Goal: Find specific page/section: Find specific page/section

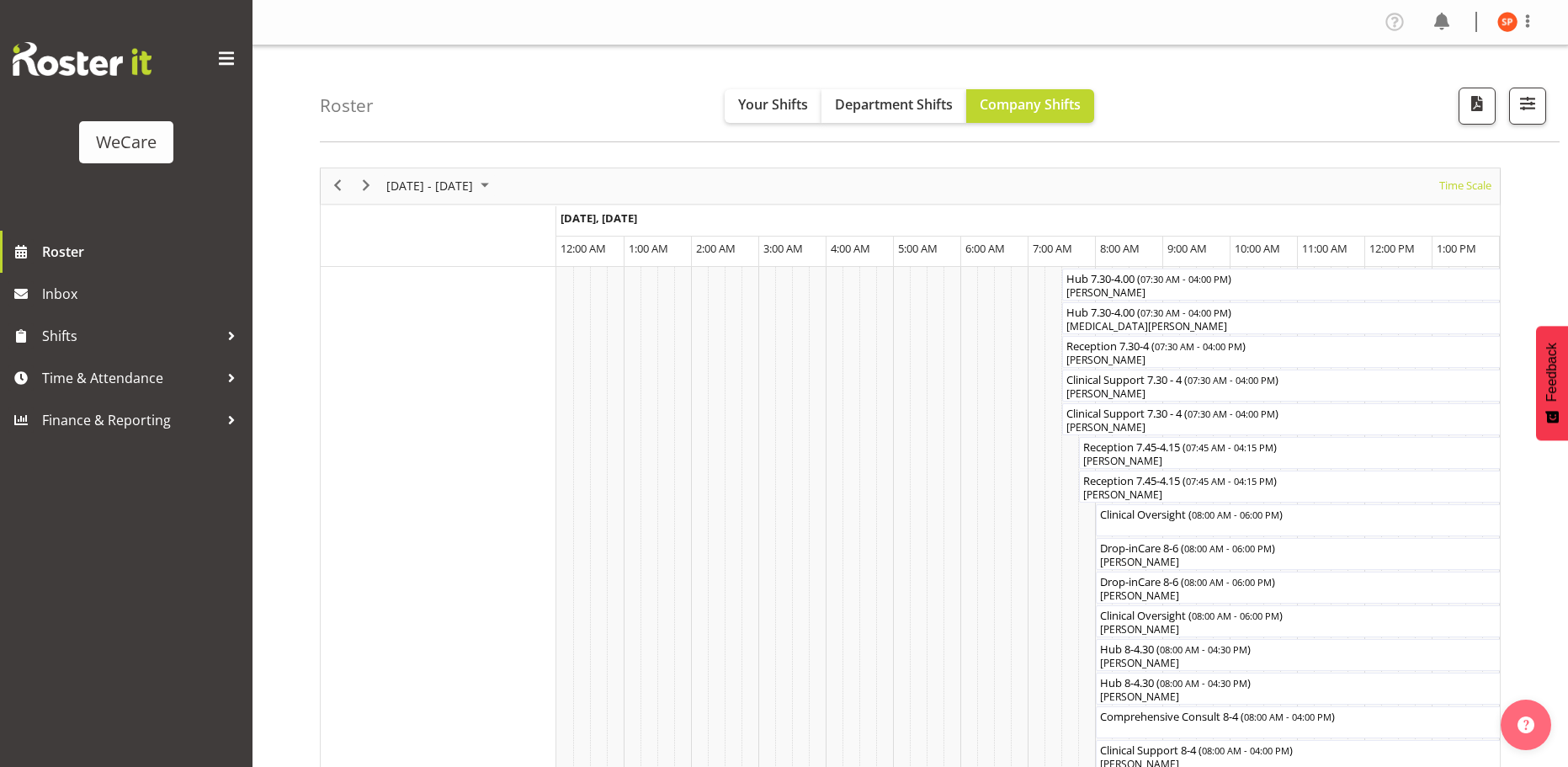
select select "shiftH"
click at [1522, 93] on span "button" at bounding box center [1527, 103] width 22 height 22
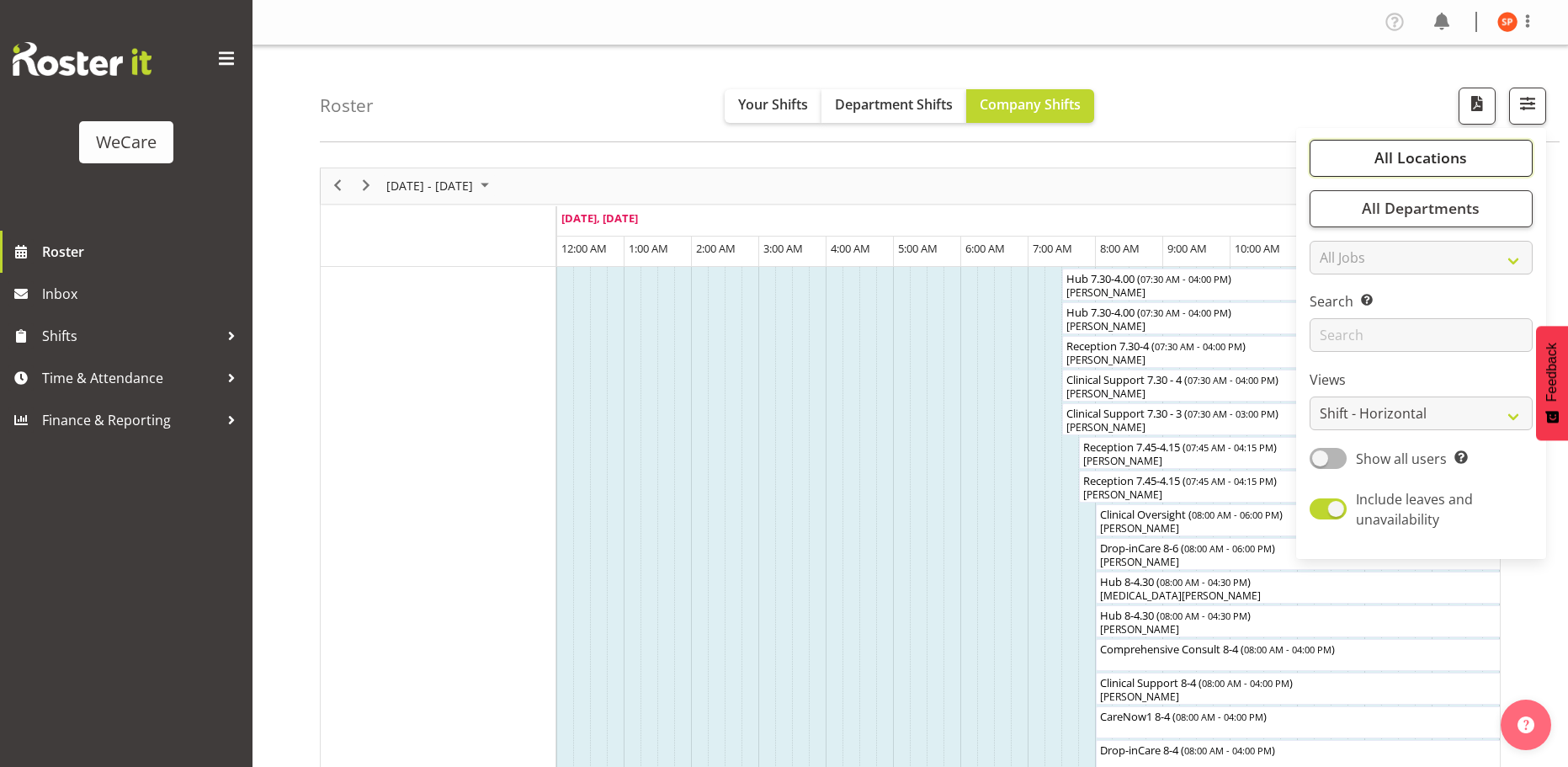
click at [1442, 158] on span "All Locations" at bounding box center [1421, 157] width 93 height 20
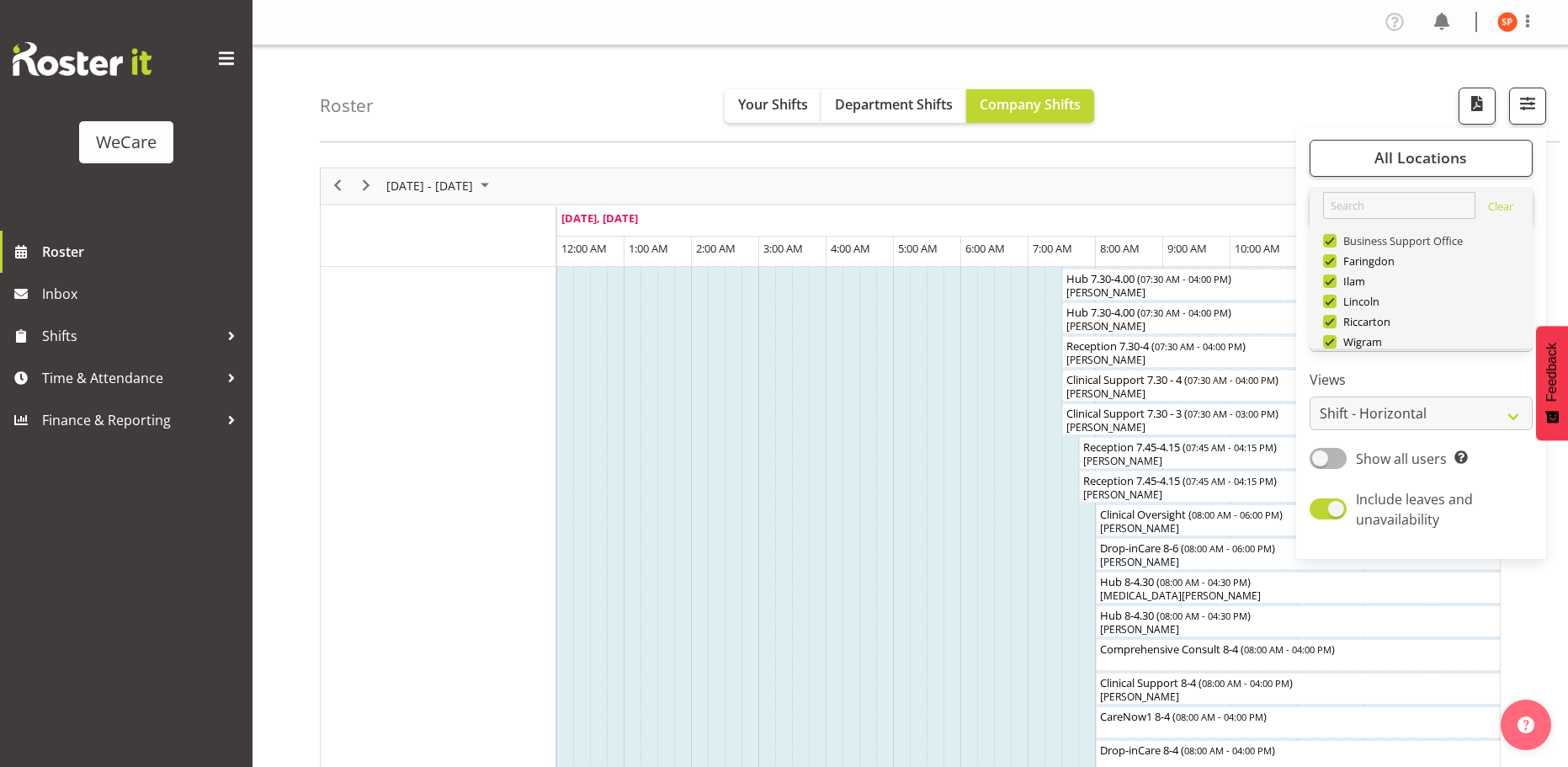
click at [1329, 238] on span at bounding box center [1330, 241] width 14 height 14
click at [1329, 238] on input "Business Support Office" at bounding box center [1328, 240] width 11 height 11
checkbox input "false"
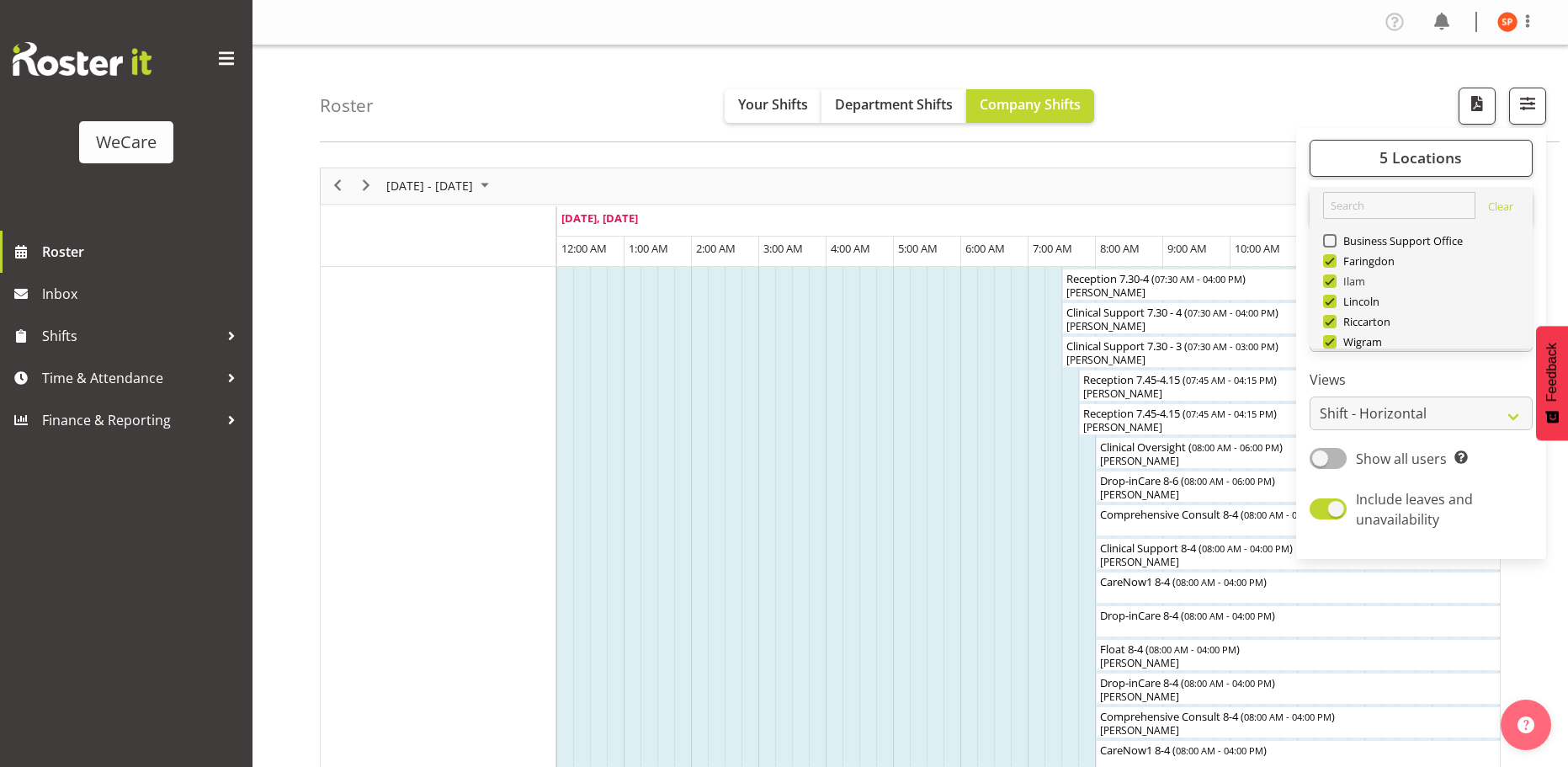
click at [1335, 281] on span at bounding box center [1330, 281] width 14 height 14
click at [1334, 281] on input "Ilam" at bounding box center [1328, 280] width 11 height 11
checkbox input "false"
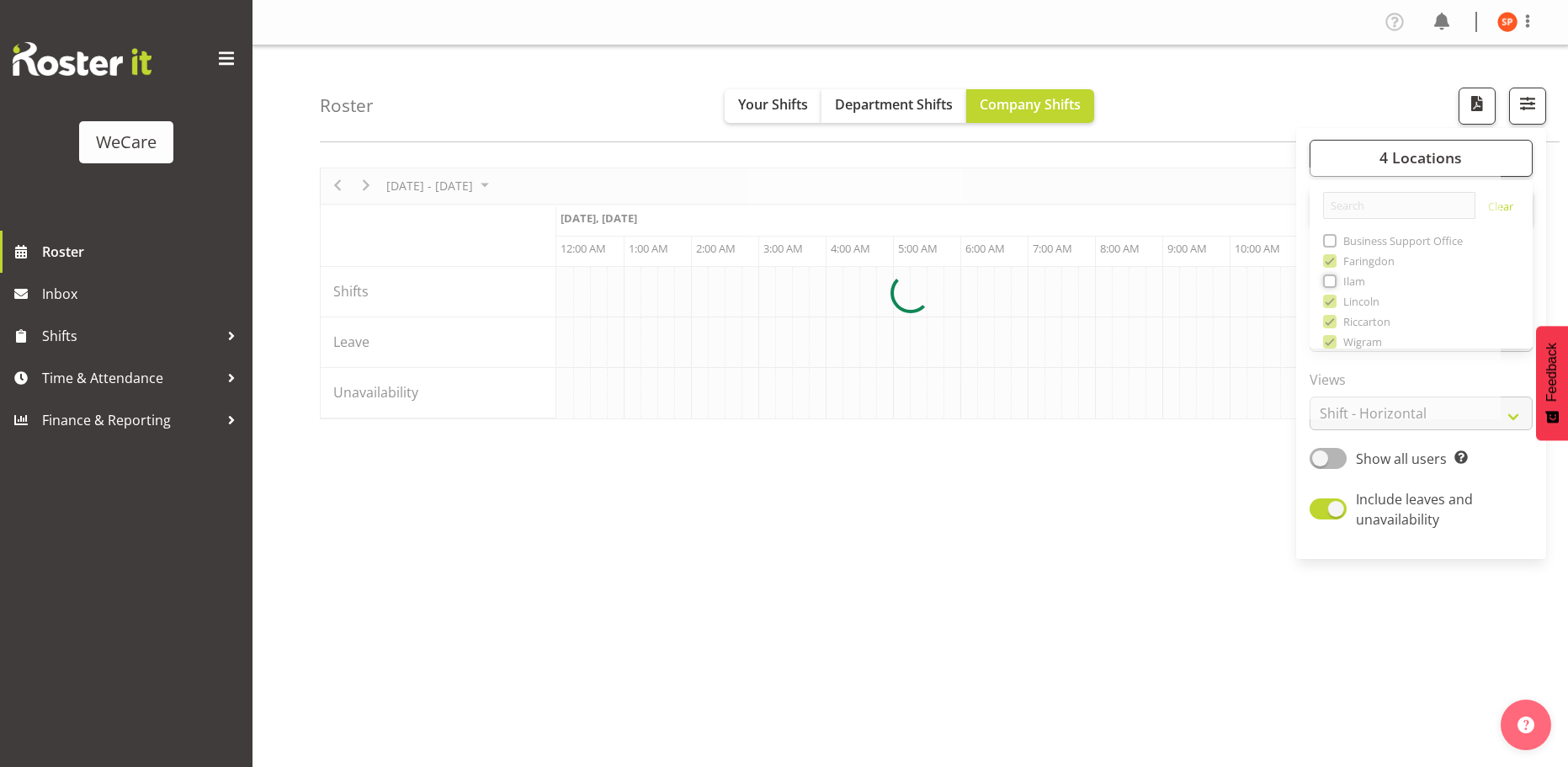
scroll to position [0, 1616]
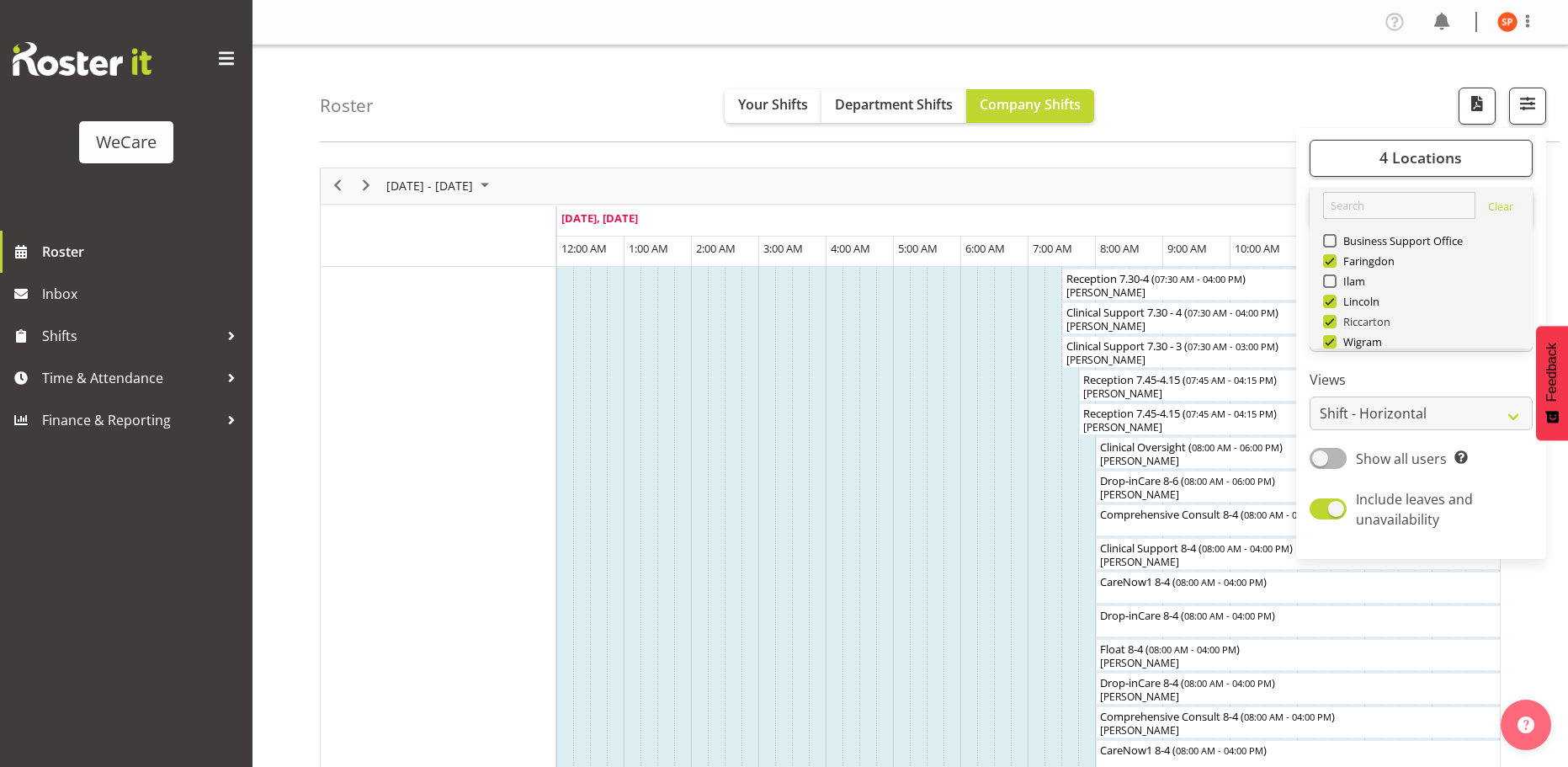
click at [1329, 324] on span at bounding box center [1330, 321] width 14 height 14
click at [1329, 324] on input "Riccarton" at bounding box center [1328, 320] width 11 height 11
checkbox input "false"
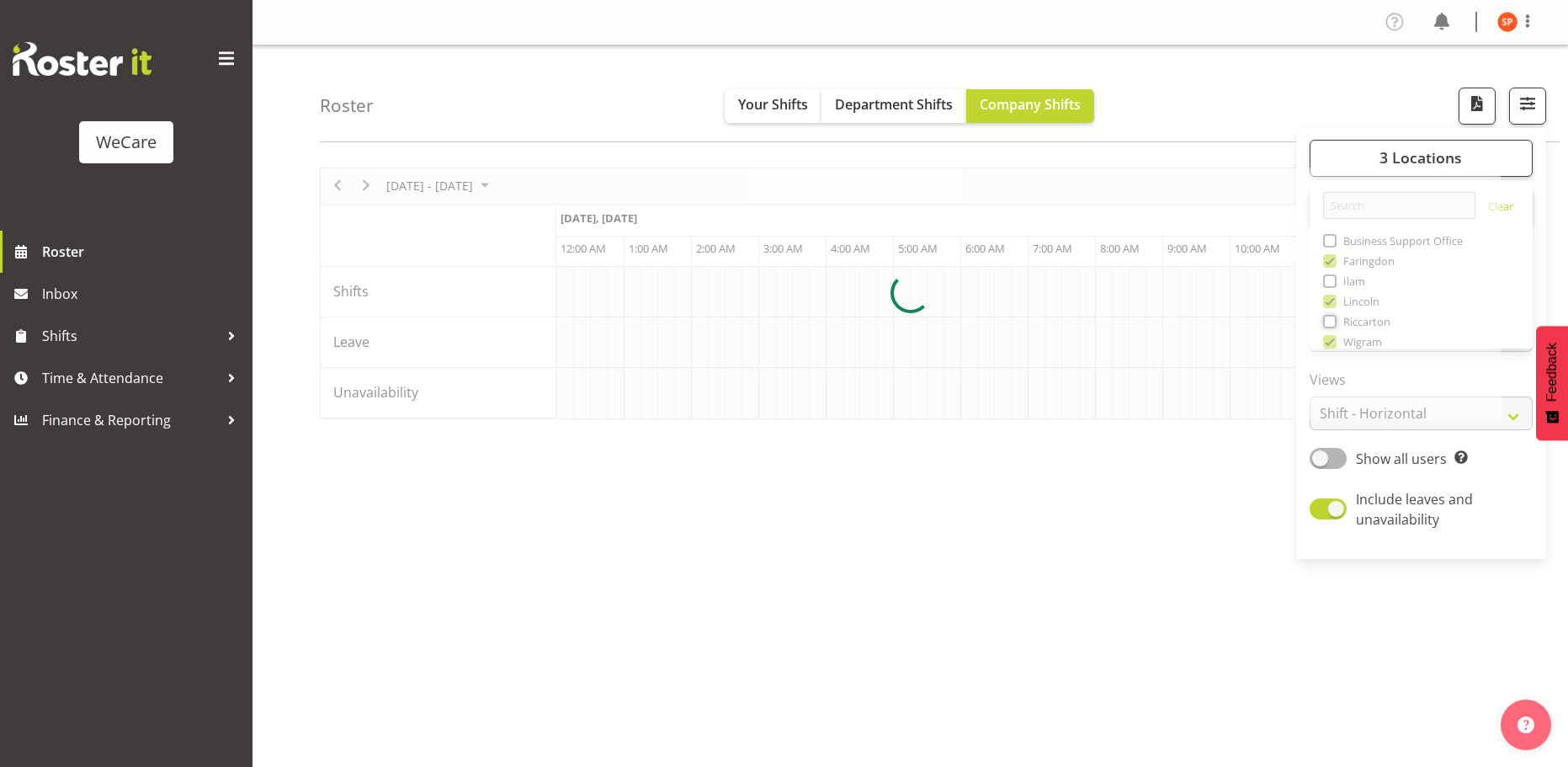
scroll to position [0, 1616]
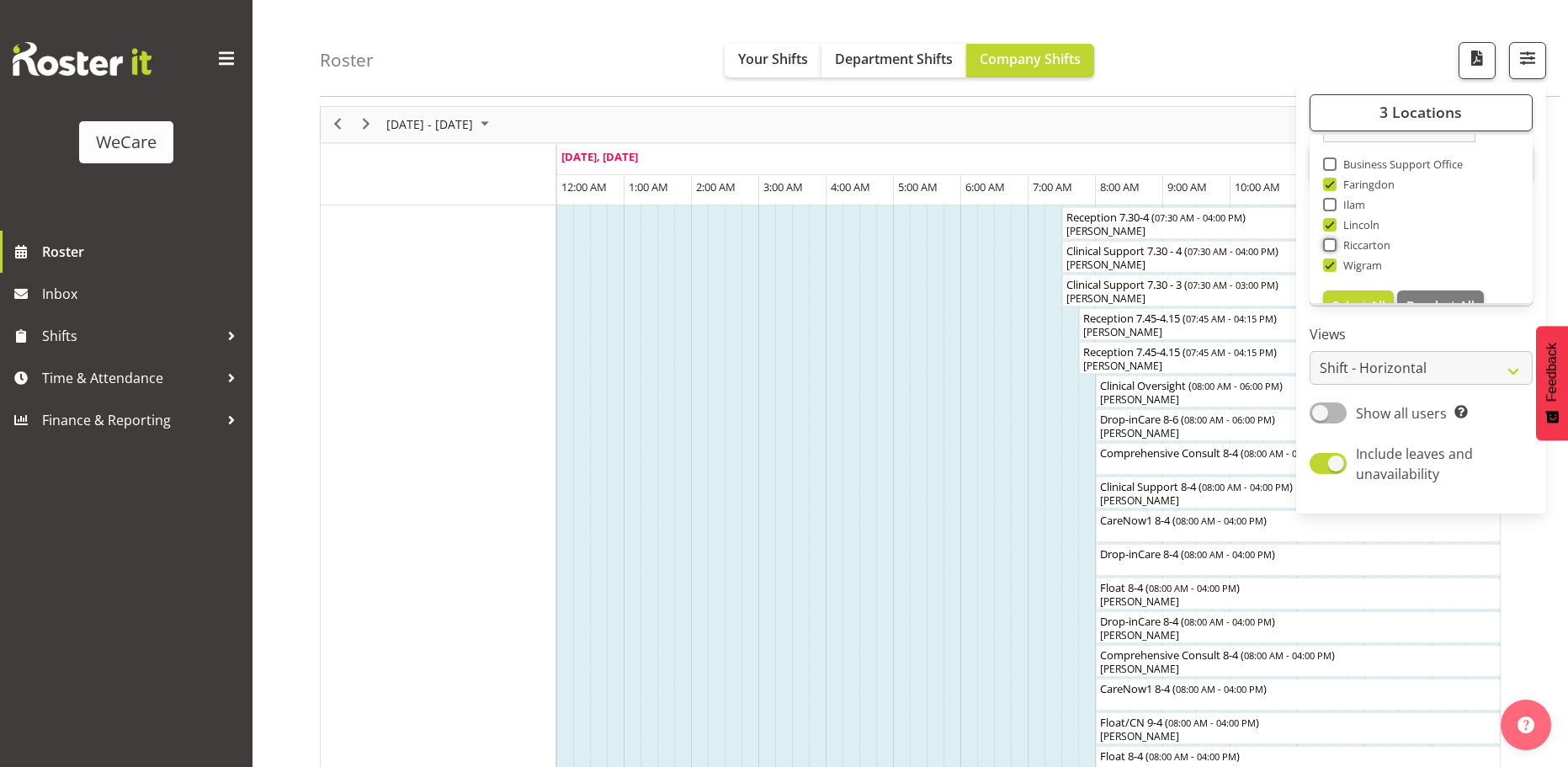
scroll to position [61, 0]
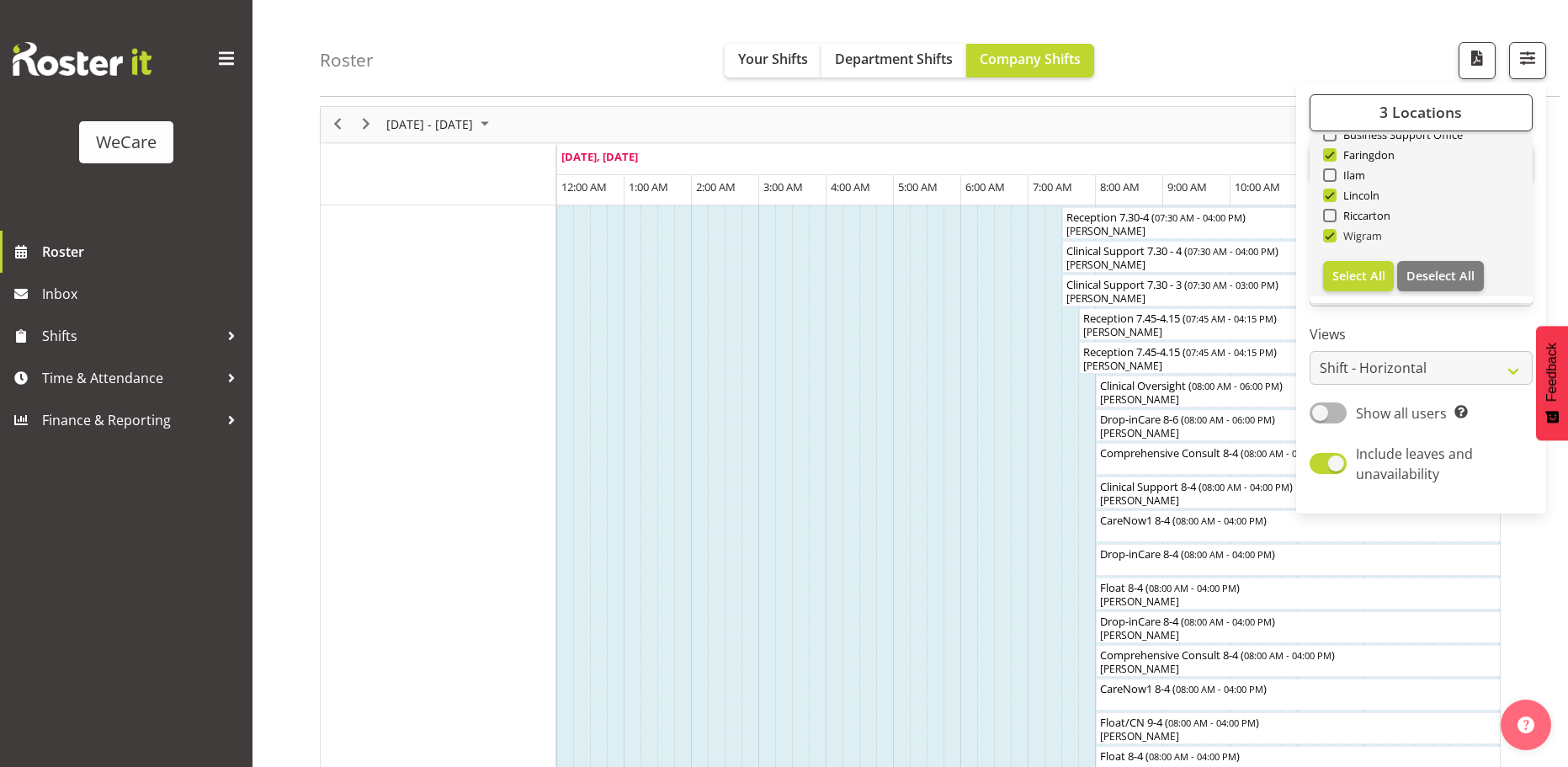
click at [1333, 238] on span at bounding box center [1330, 236] width 14 height 14
click at [1333, 238] on input "Wigram" at bounding box center [1328, 235] width 11 height 11
checkbox input "false"
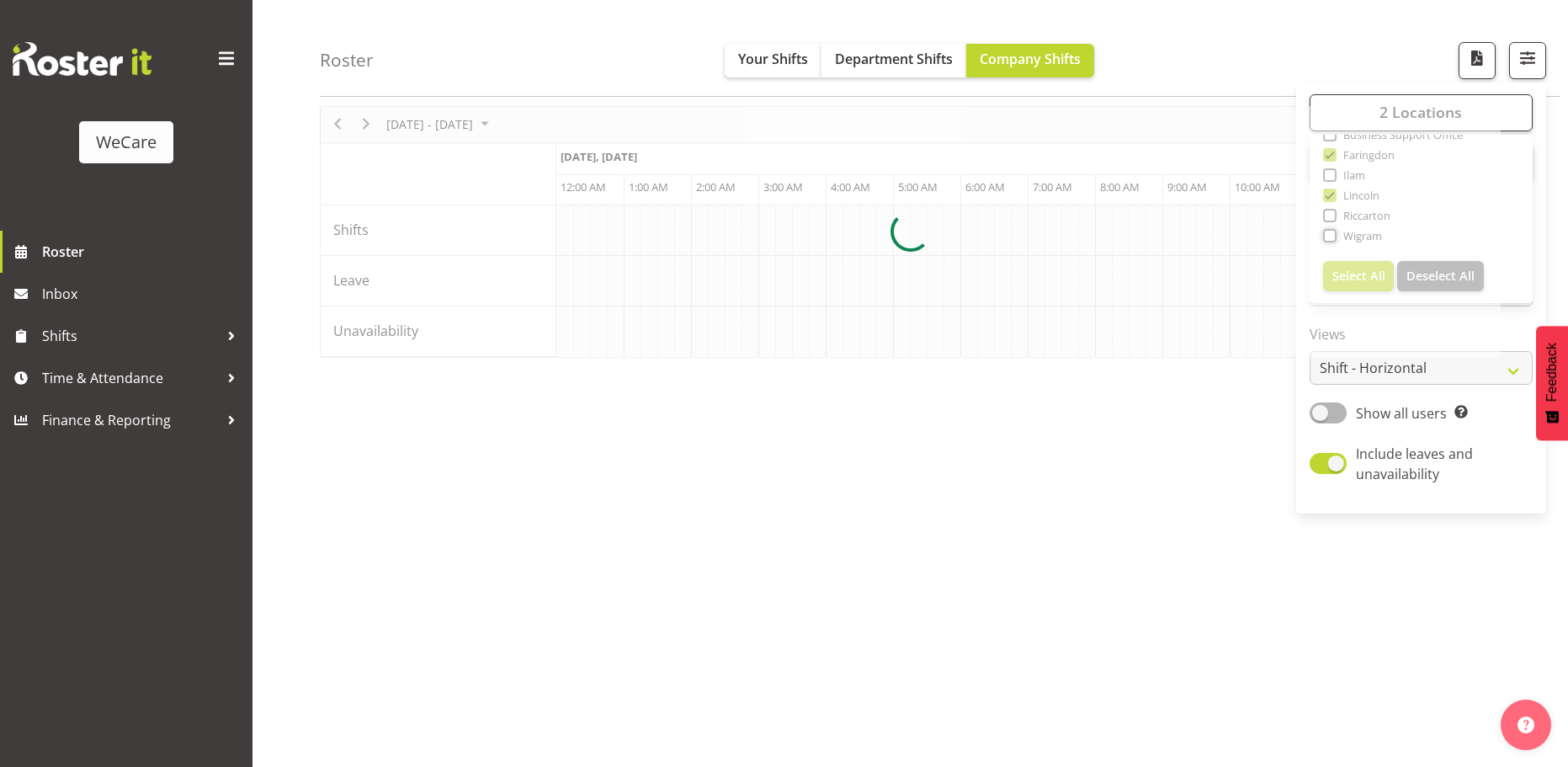
scroll to position [0, 1616]
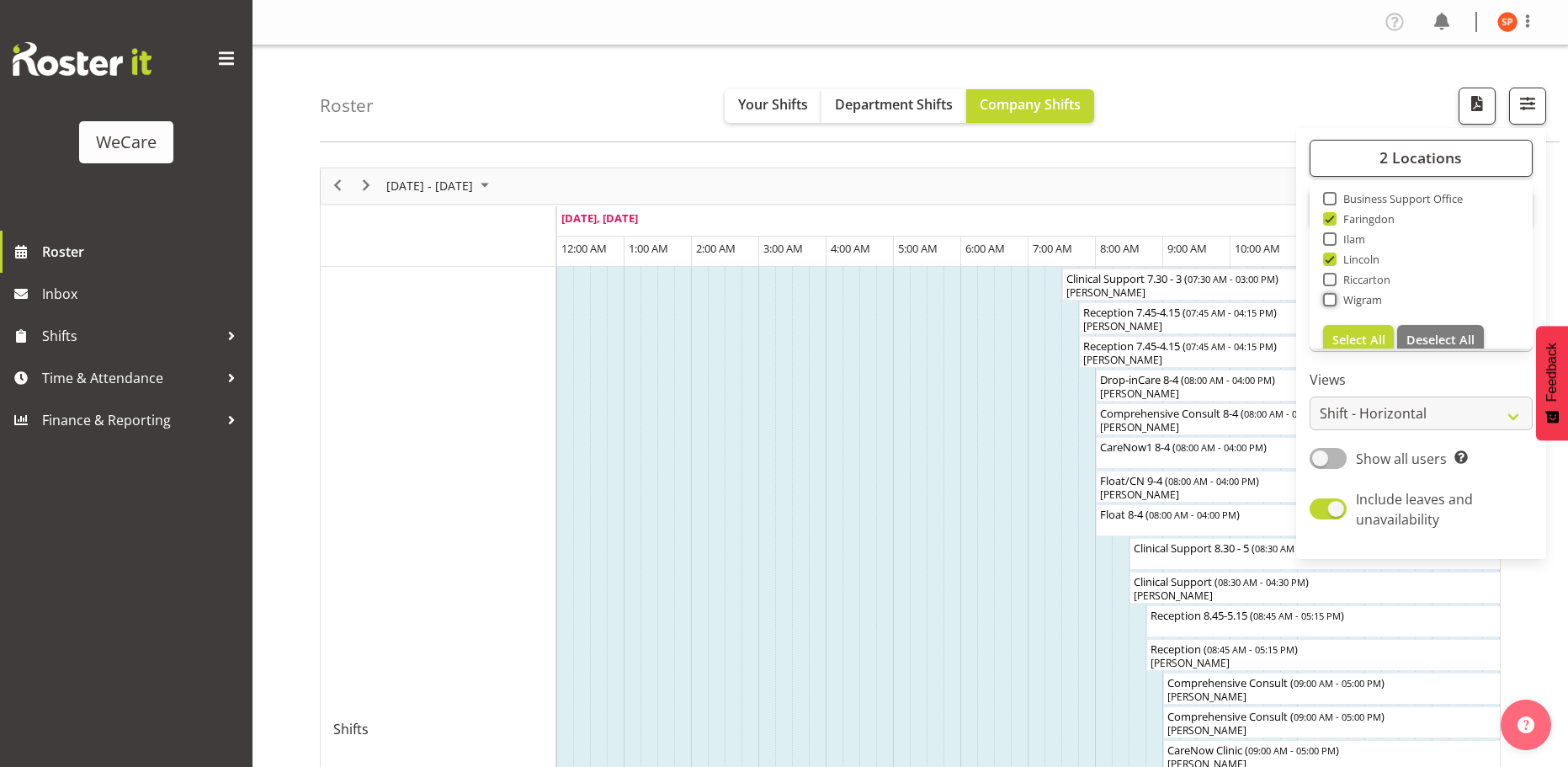
scroll to position [61, 0]
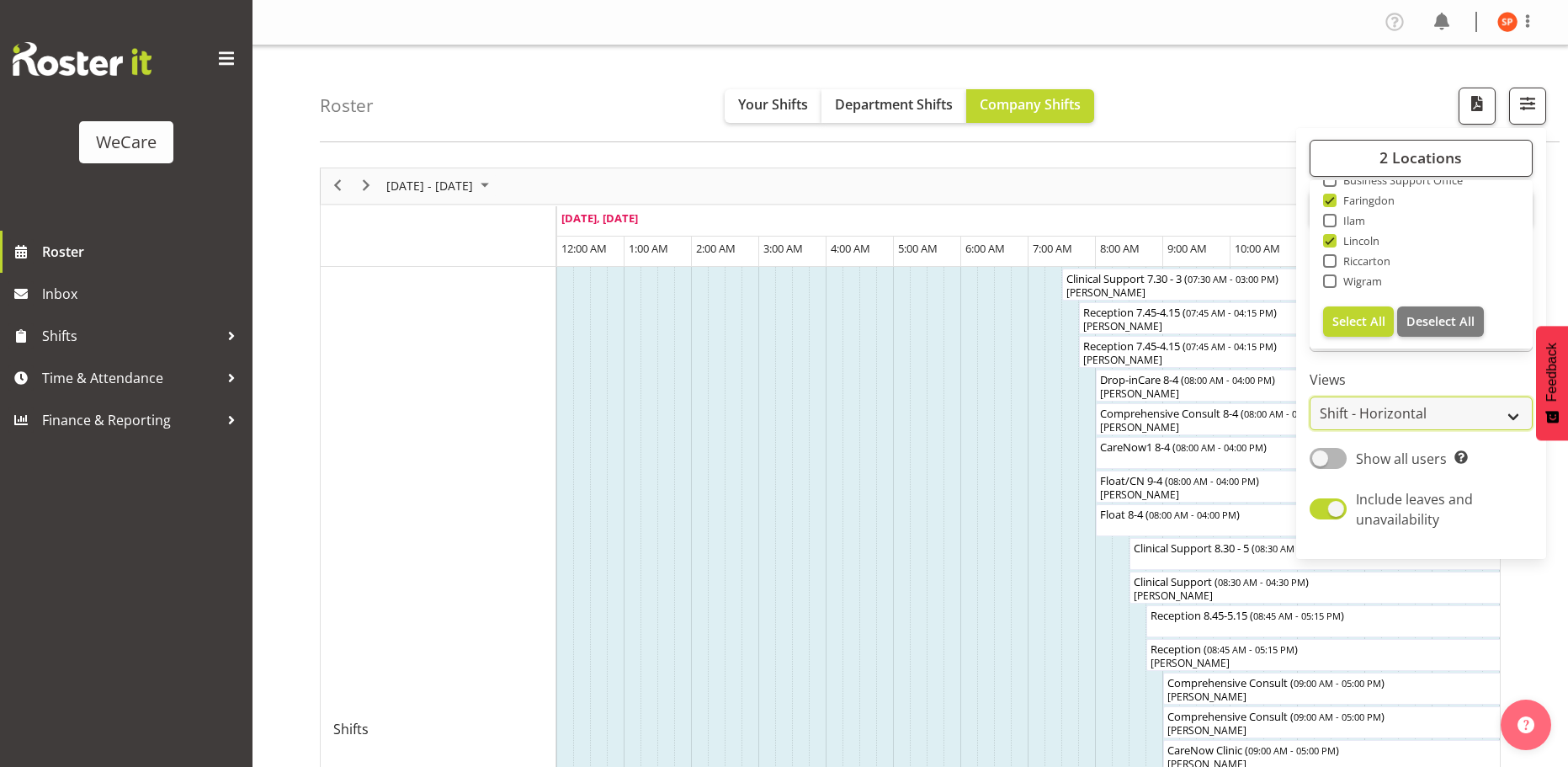
click at [1431, 425] on select "Staff Role Shift - Horizontal Shift - Vertical Staff - Location" at bounding box center [1421, 413] width 223 height 34
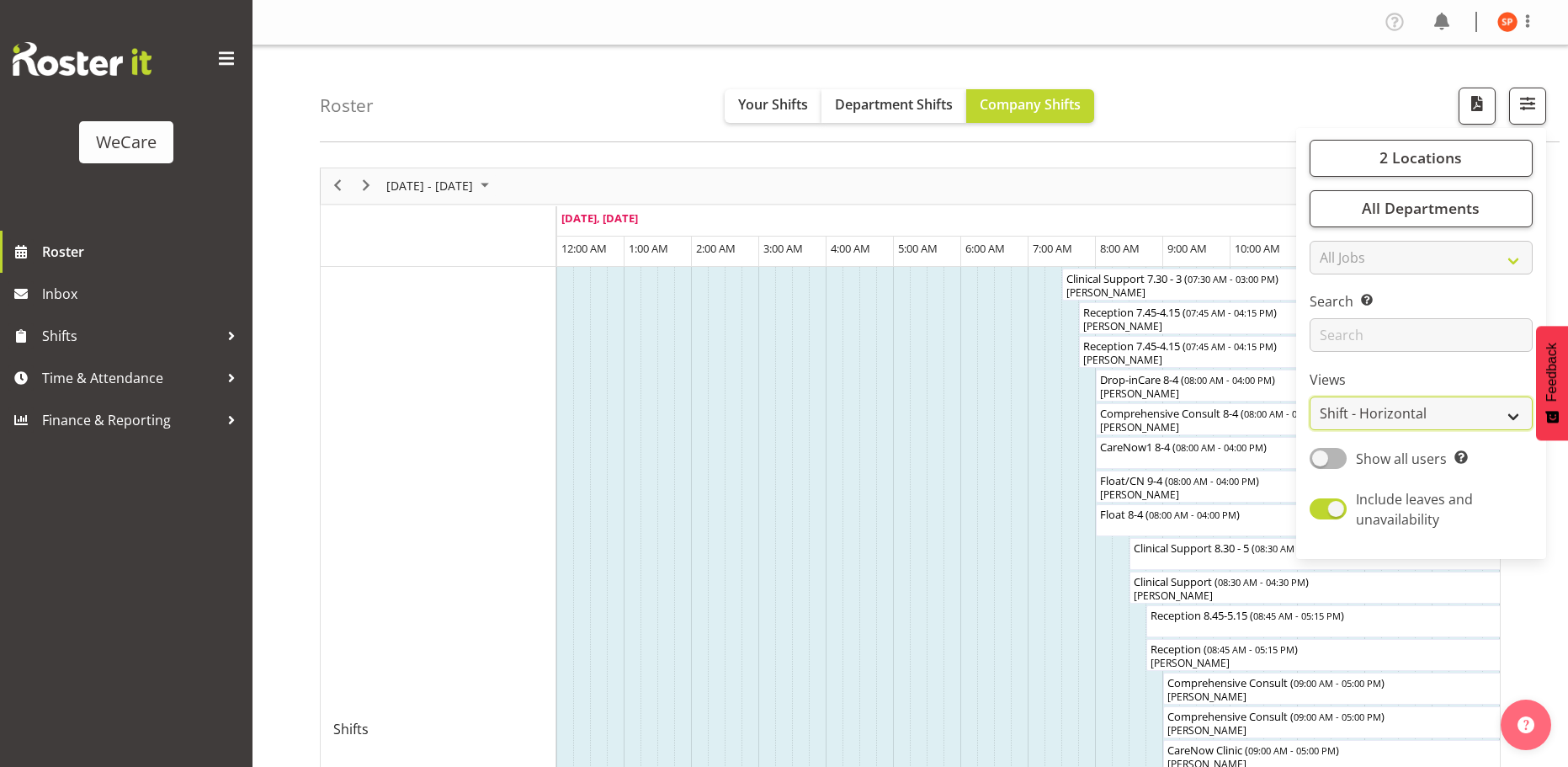
select select "location"
click at [1311, 397] on select "Staff Role Shift - Horizontal Shift - Vertical Staff - Location" at bounding box center [1421, 413] width 223 height 34
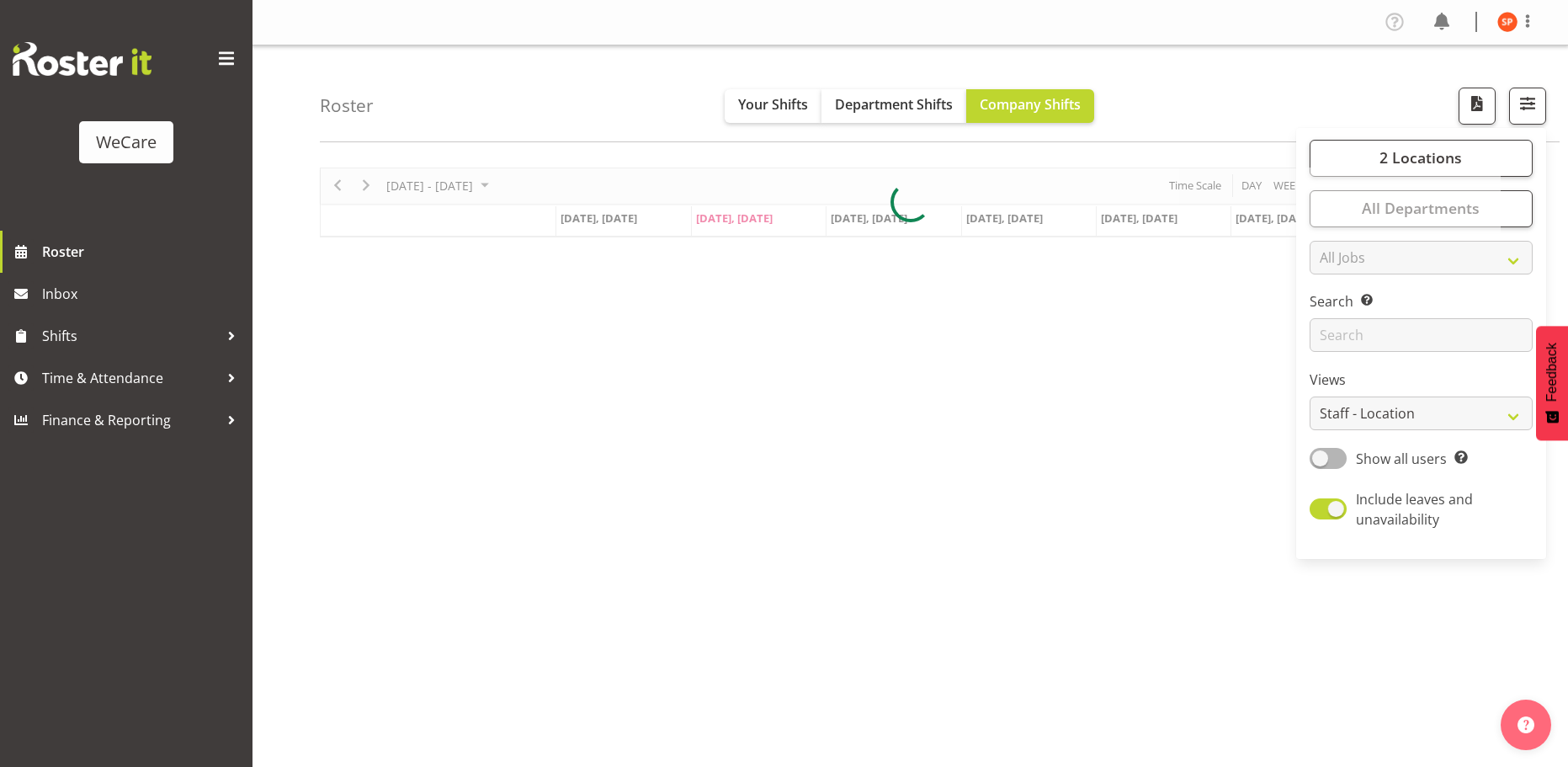
click at [1336, 75] on div "Roster Your Shifts Department Shifts Company Shifts 2 Locations Clear Business …" at bounding box center [940, 94] width 1240 height 97
